Goal: Find specific page/section: Find specific page/section

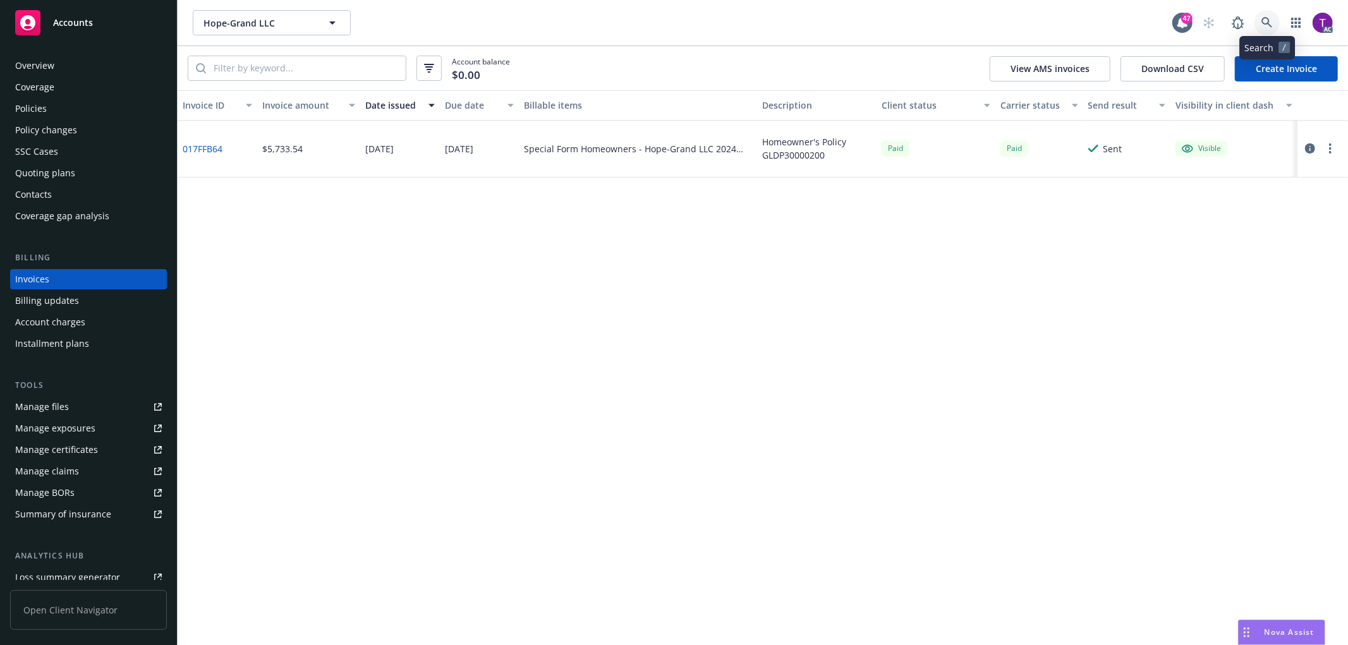
click at [1278, 25] on link at bounding box center [1266, 22] width 25 height 25
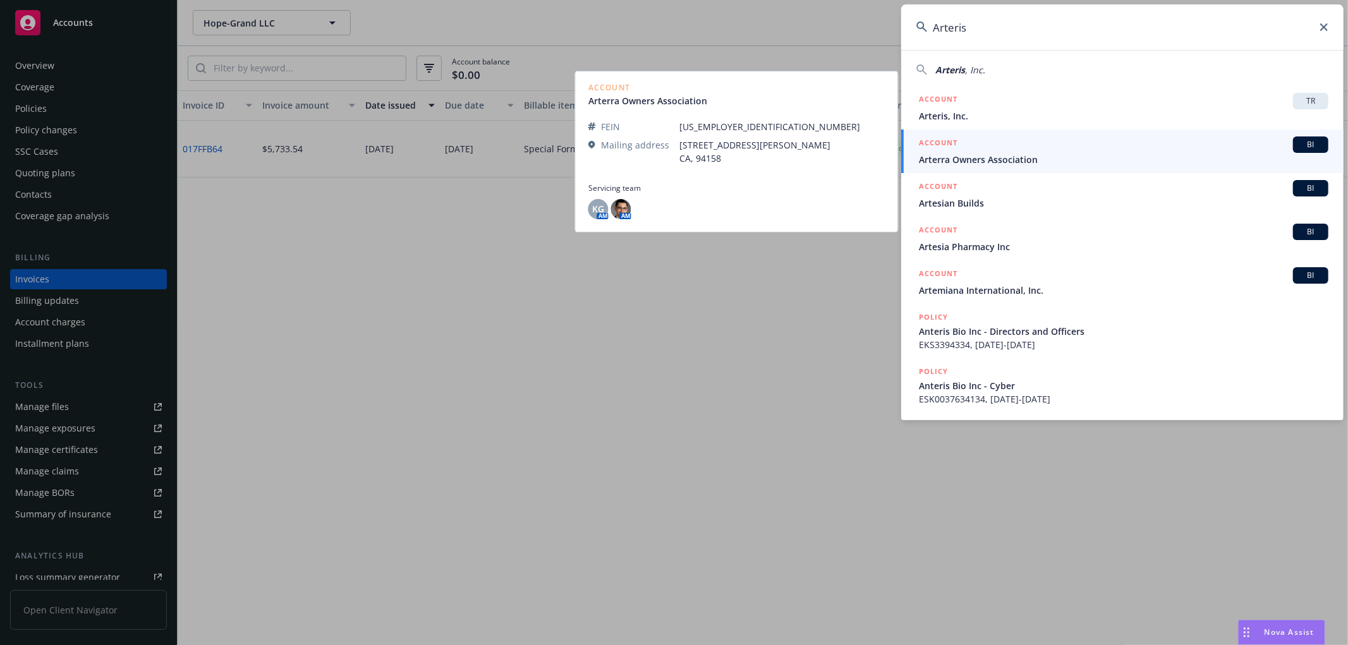
type input "Arteris"
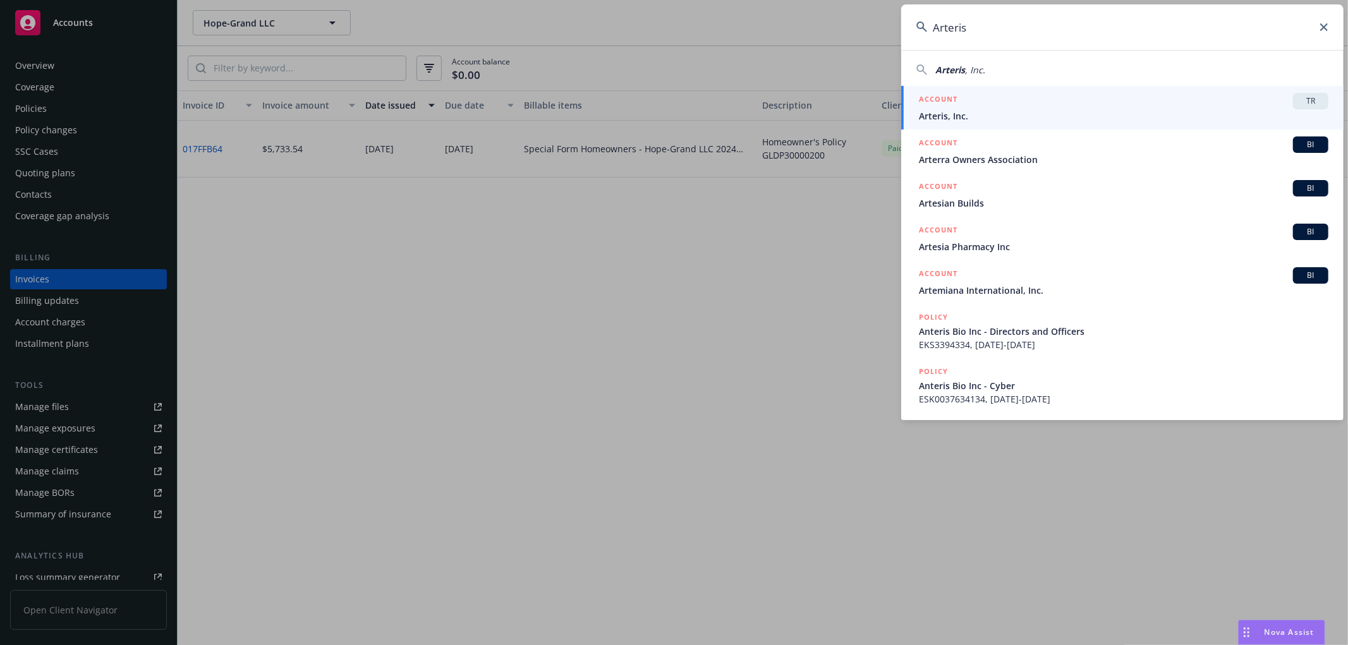
click at [961, 116] on span "Arteris, Inc." at bounding box center [1123, 115] width 409 height 13
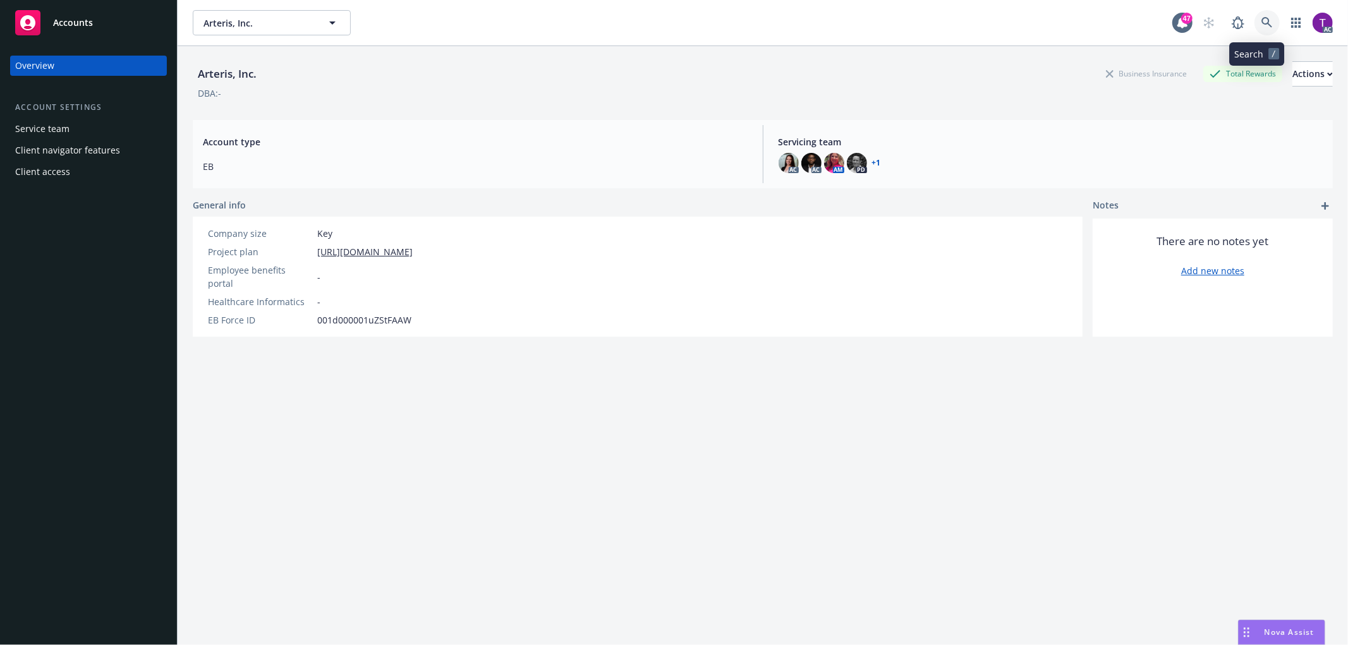
click at [1257, 30] on link at bounding box center [1266, 22] width 25 height 25
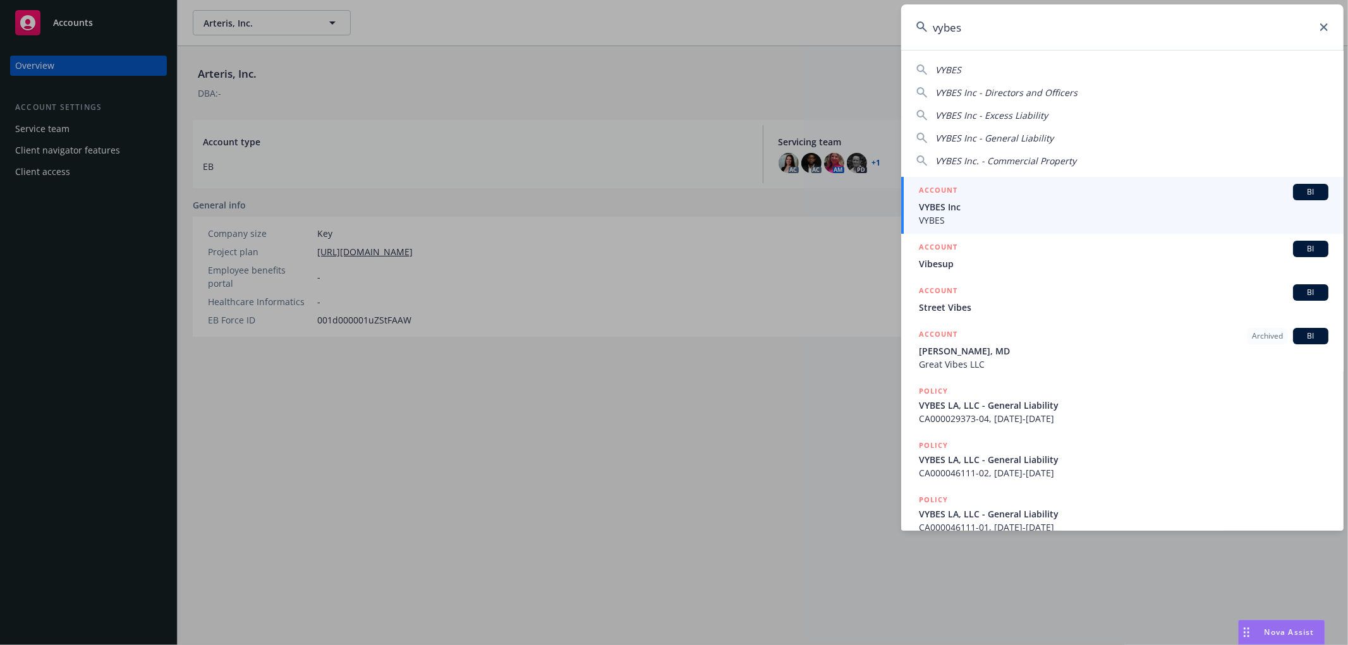
type input "vybes"
click at [1091, 199] on div "ACCOUNT BI" at bounding box center [1123, 192] width 409 height 16
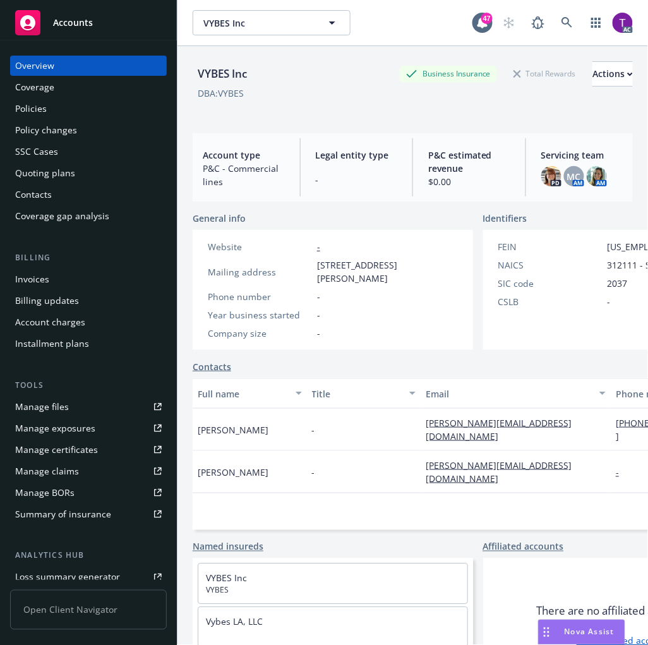
click at [40, 277] on div "Invoices" at bounding box center [32, 279] width 34 height 20
